Goal: Find specific page/section: Find specific page/section

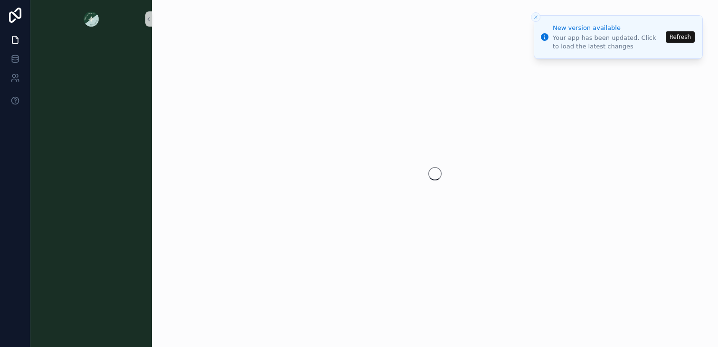
click at [679, 37] on button "Refresh" at bounding box center [679, 36] width 29 height 11
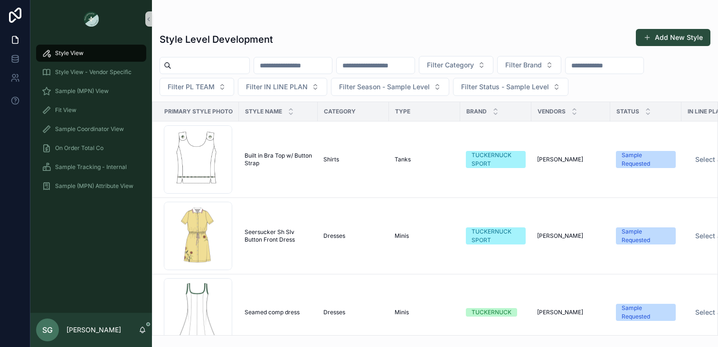
click at [611, 67] on input "scrollable content" at bounding box center [604, 65] width 78 height 13
click at [70, 110] on span "Fit View" at bounding box center [65, 110] width 21 height 8
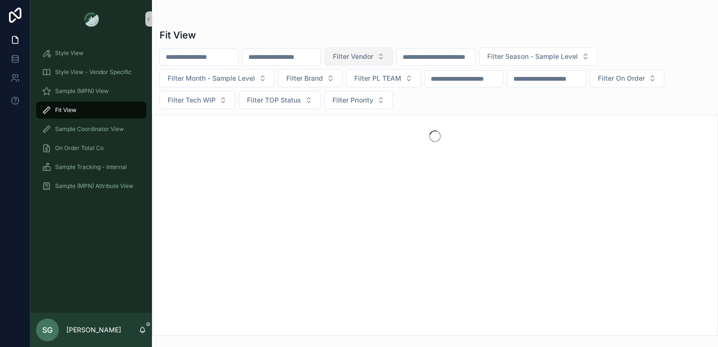
click at [393, 54] on button "Filter Vendor" at bounding box center [359, 56] width 68 height 18
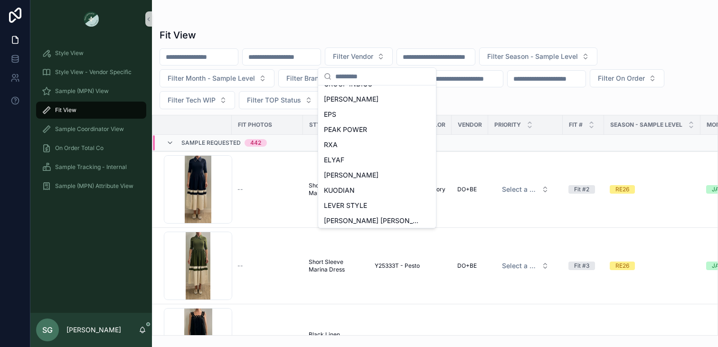
scroll to position [423, 0]
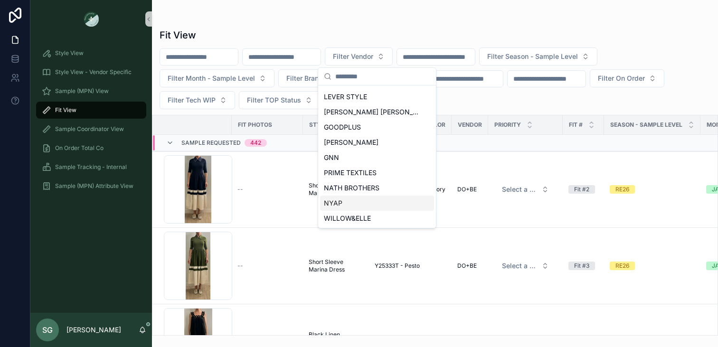
click at [349, 200] on div "NYAP" at bounding box center [377, 203] width 114 height 15
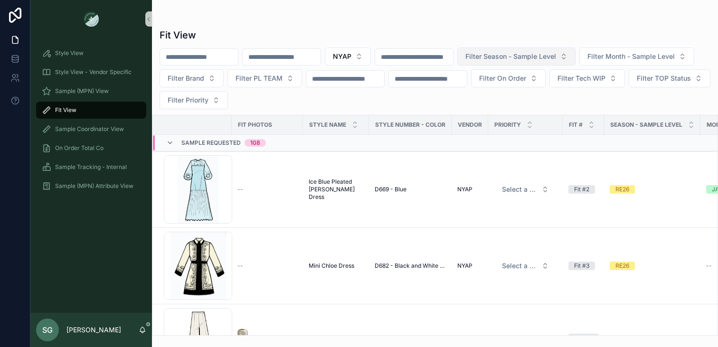
click at [556, 58] on span "Filter Season - Sample Level" at bounding box center [510, 56] width 91 height 9
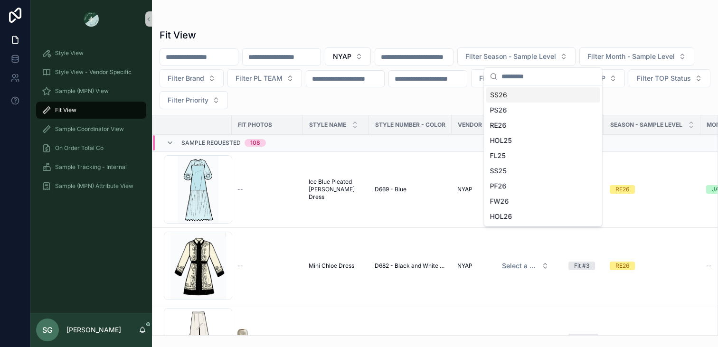
click at [503, 96] on div "SS26" at bounding box center [543, 94] width 114 height 15
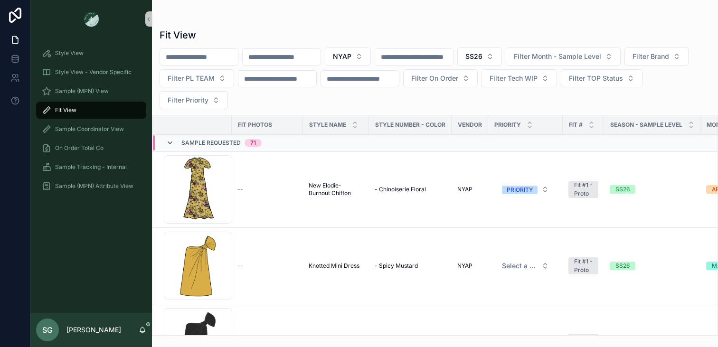
click at [168, 142] on icon "scrollable content" at bounding box center [170, 143] width 8 height 8
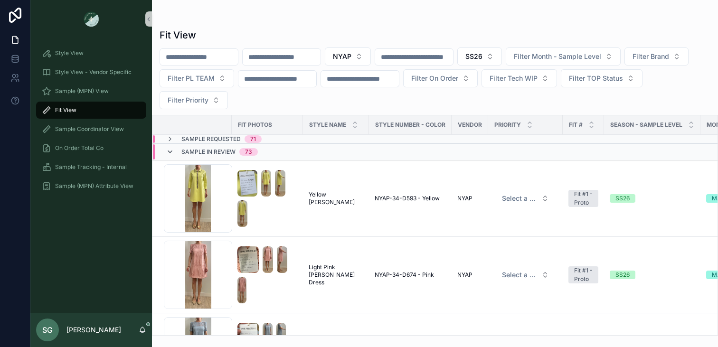
click at [170, 151] on icon "scrollable content" at bounding box center [170, 152] width 8 height 8
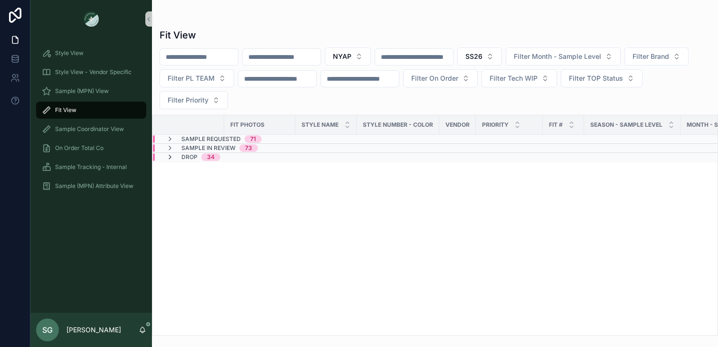
click at [170, 158] on icon "scrollable content" at bounding box center [170, 157] width 8 height 8
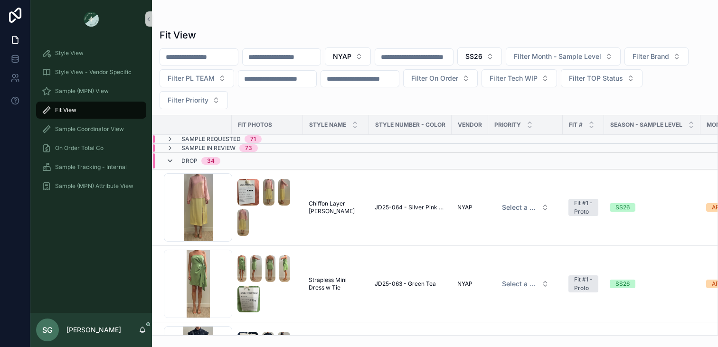
click at [169, 159] on icon "scrollable content" at bounding box center [170, 161] width 8 height 8
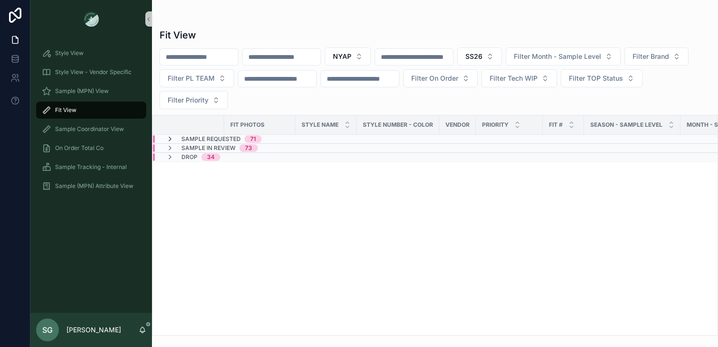
click at [170, 137] on icon "scrollable content" at bounding box center [170, 139] width 8 height 8
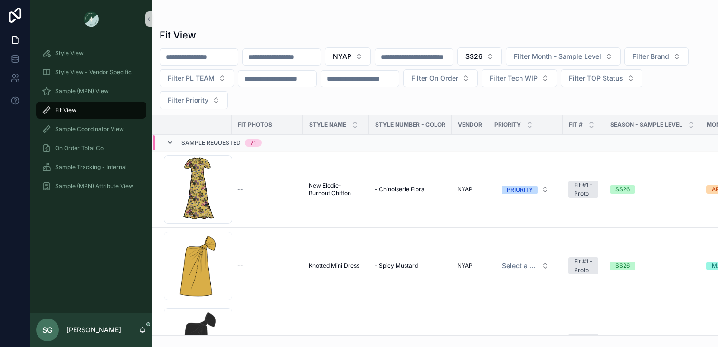
click at [168, 143] on icon "scrollable content" at bounding box center [170, 143] width 8 height 8
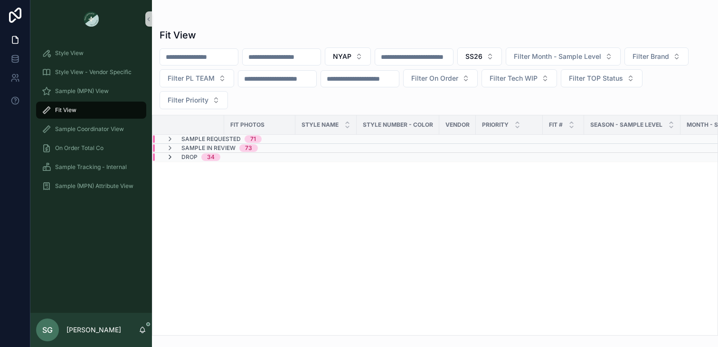
click at [170, 158] on icon "scrollable content" at bounding box center [170, 157] width 8 height 8
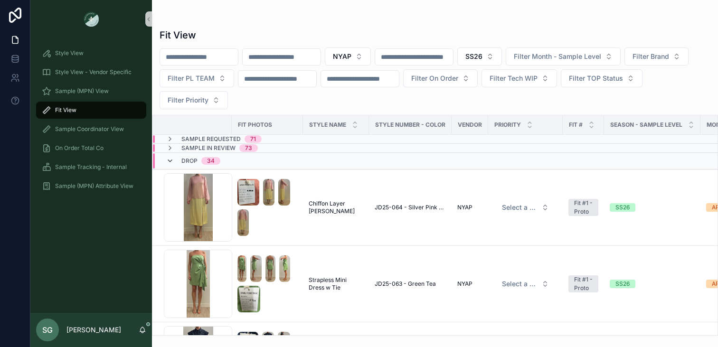
click at [169, 161] on icon "scrollable content" at bounding box center [170, 161] width 8 height 8
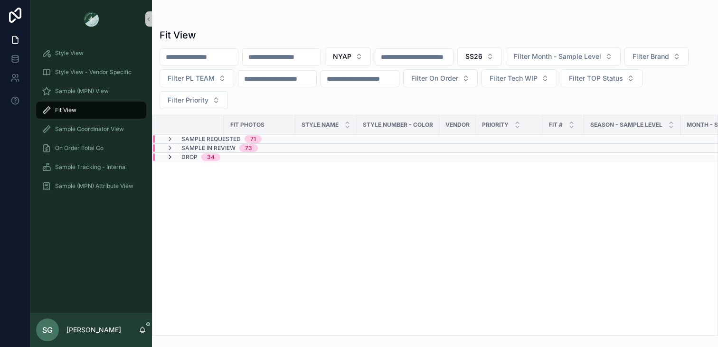
click at [170, 157] on icon "scrollable content" at bounding box center [170, 157] width 8 height 8
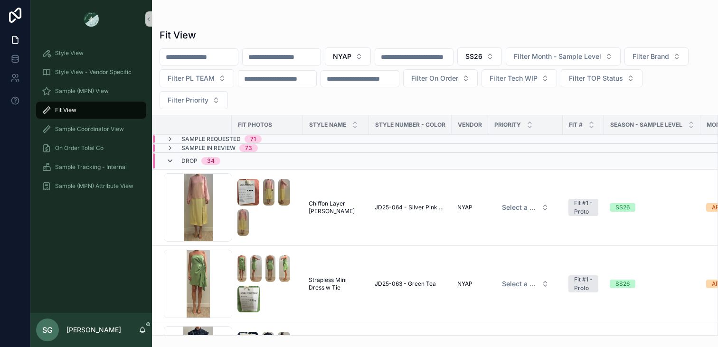
click at [170, 160] on icon "scrollable content" at bounding box center [170, 161] width 8 height 8
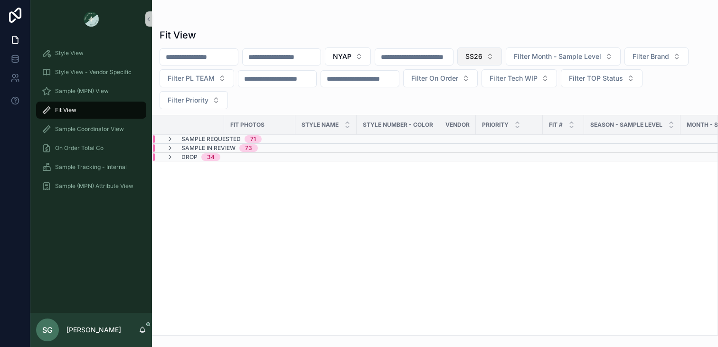
click at [502, 56] on button "SS26" at bounding box center [479, 56] width 45 height 18
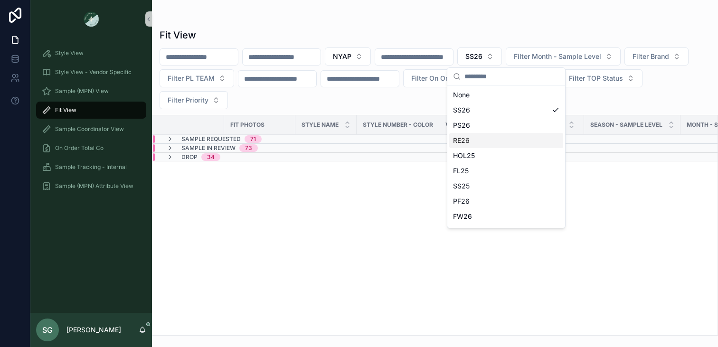
click at [462, 142] on div "RE26" at bounding box center [506, 140] width 114 height 15
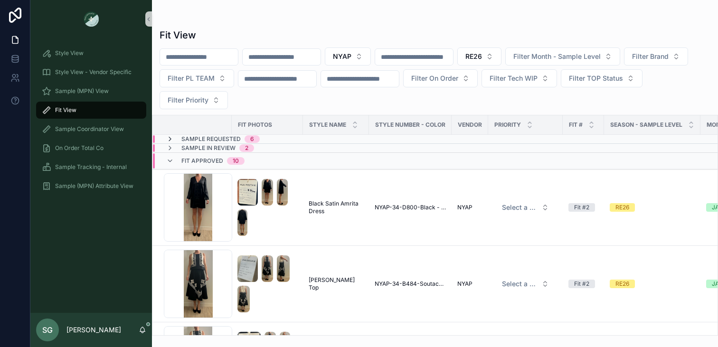
click at [169, 139] on icon "scrollable content" at bounding box center [170, 139] width 8 height 8
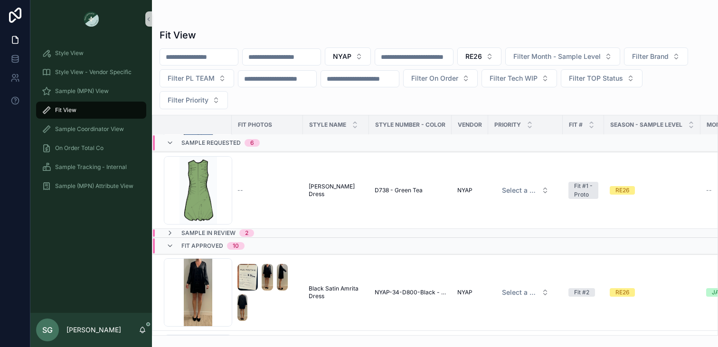
scroll to position [380, 0]
click at [170, 234] on icon "scrollable content" at bounding box center [170, 234] width 8 height 8
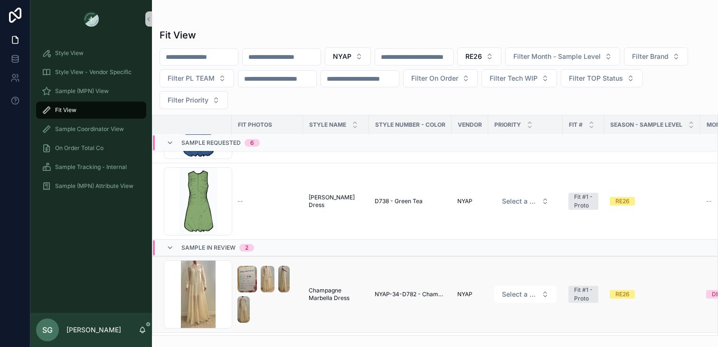
scroll to position [365, 0]
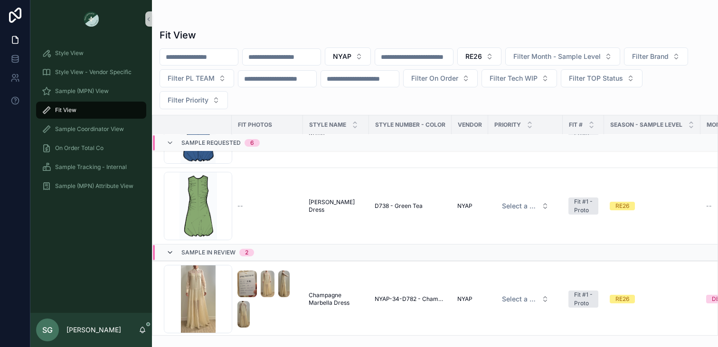
click at [170, 250] on icon "scrollable content" at bounding box center [170, 253] width 8 height 8
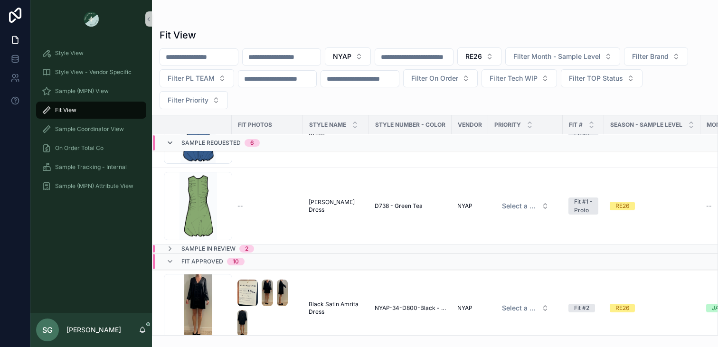
click at [171, 142] on icon "scrollable content" at bounding box center [170, 143] width 8 height 8
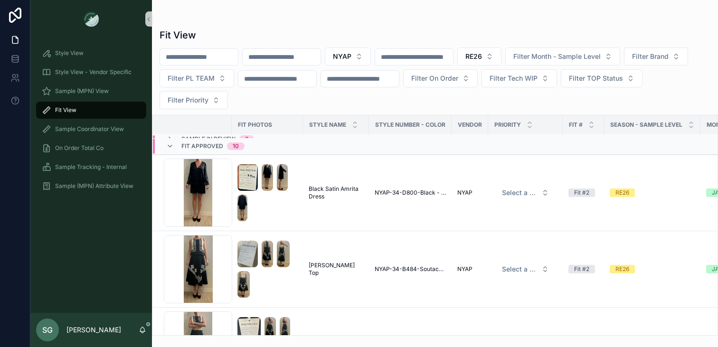
scroll to position [0, 0]
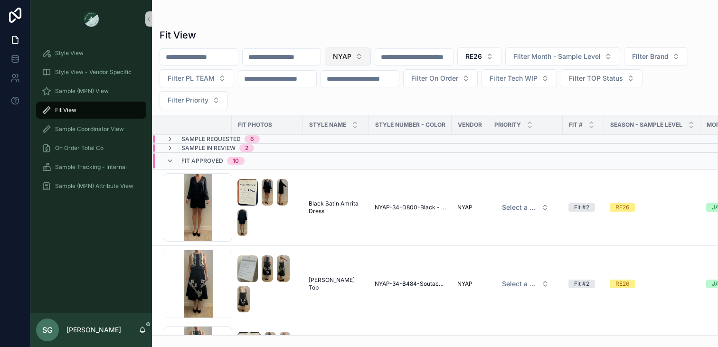
click at [371, 55] on button "NYAP" at bounding box center [348, 56] width 46 height 18
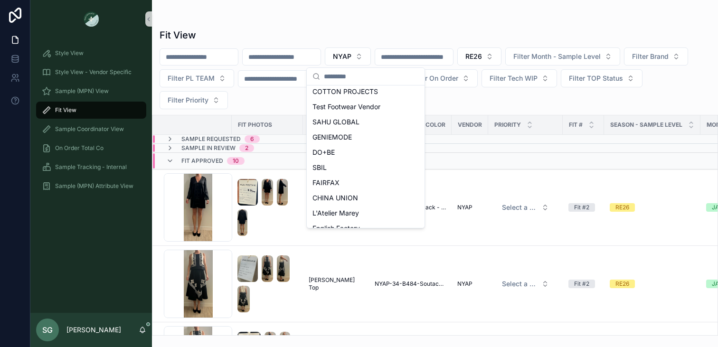
scroll to position [174, 0]
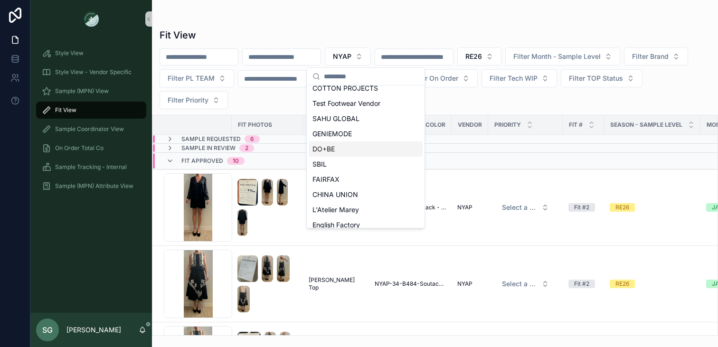
click at [328, 150] on span "DO+BE" at bounding box center [323, 148] width 22 height 9
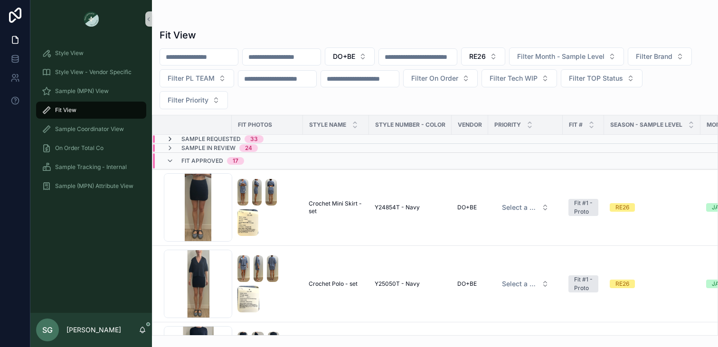
click at [171, 139] on icon "scrollable content" at bounding box center [170, 139] width 8 height 8
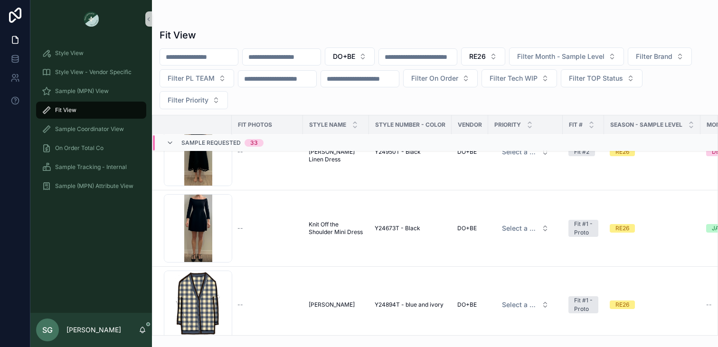
scroll to position [201, 0]
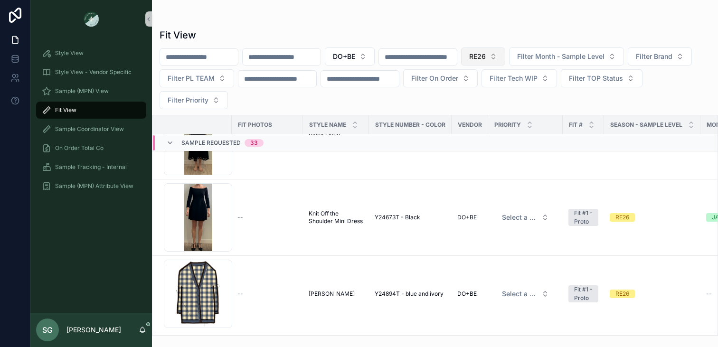
click at [505, 62] on button "RE26" at bounding box center [483, 56] width 44 height 18
click at [468, 122] on div "PS26" at bounding box center [511, 125] width 114 height 15
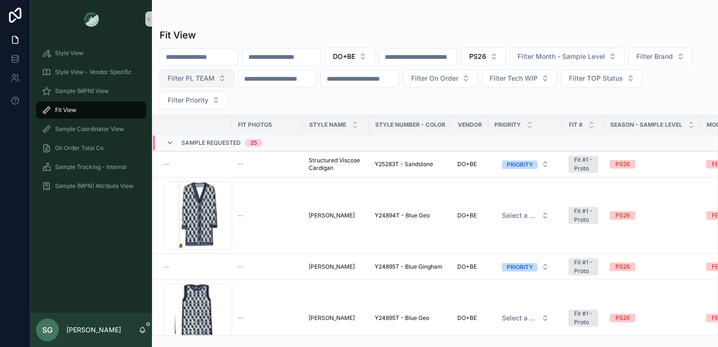
click at [234, 76] on button "Filter PL TEAM" at bounding box center [196, 78] width 75 height 18
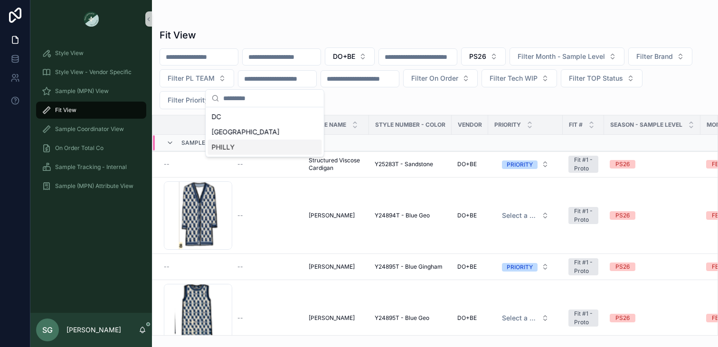
click at [234, 149] on div "PHILLY" at bounding box center [265, 147] width 114 height 15
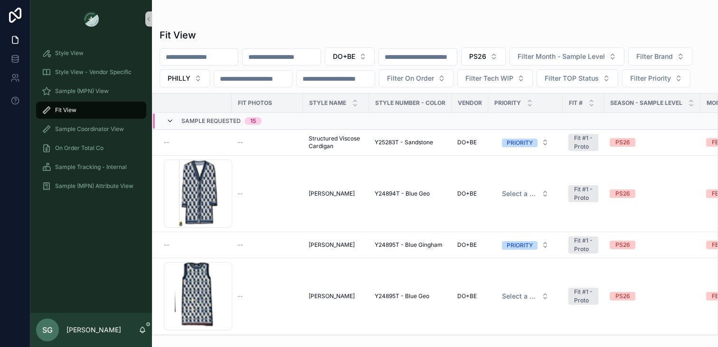
click at [169, 125] on icon "scrollable content" at bounding box center [170, 121] width 8 height 8
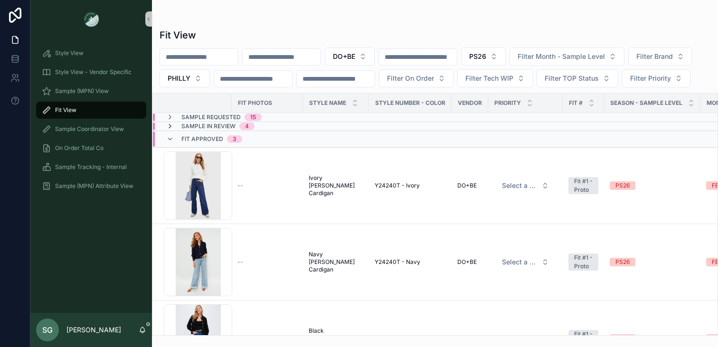
click at [169, 130] on icon "scrollable content" at bounding box center [170, 126] width 8 height 8
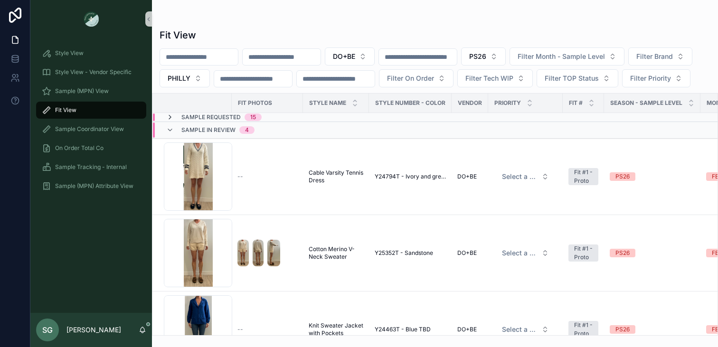
click at [171, 121] on icon "scrollable content" at bounding box center [170, 117] width 8 height 8
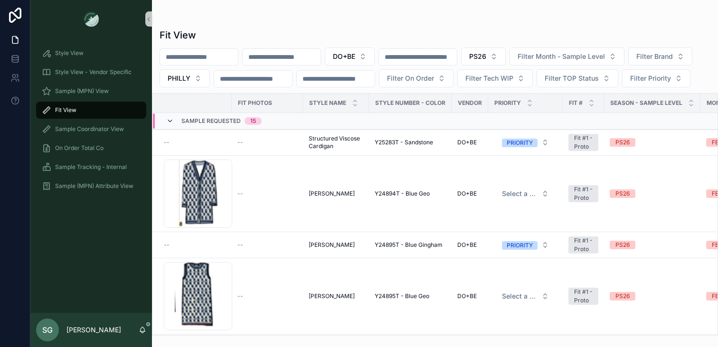
click at [169, 125] on icon "scrollable content" at bounding box center [170, 121] width 8 height 8
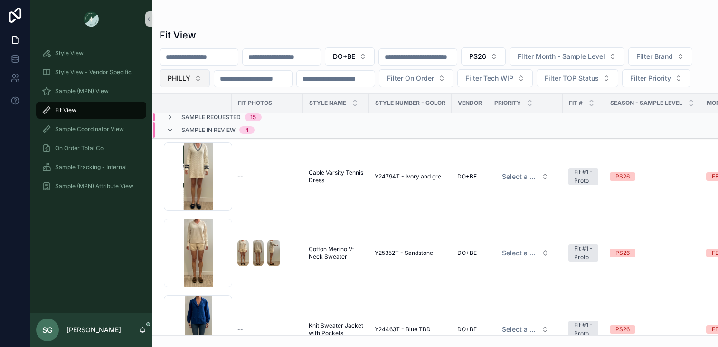
click at [210, 80] on button "PHILLY" at bounding box center [184, 78] width 50 height 18
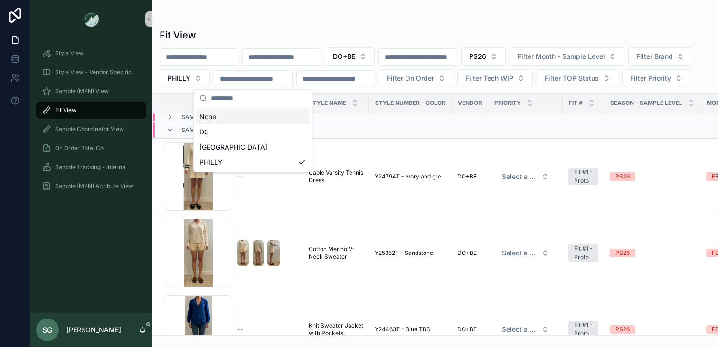
click at [220, 116] on div "None" at bounding box center [253, 116] width 114 height 15
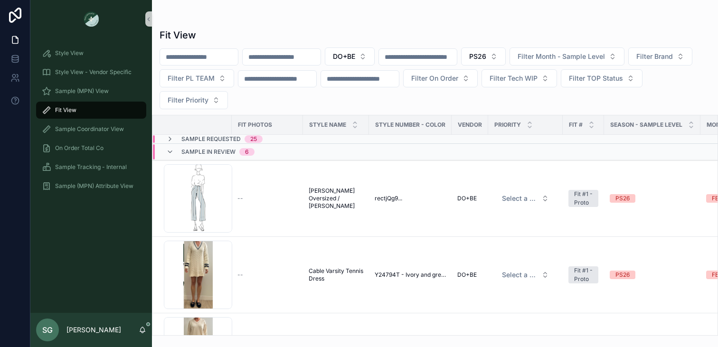
click at [309, 32] on div "Fit View" at bounding box center [434, 34] width 551 height 13
